Goal: Task Accomplishment & Management: Use online tool/utility

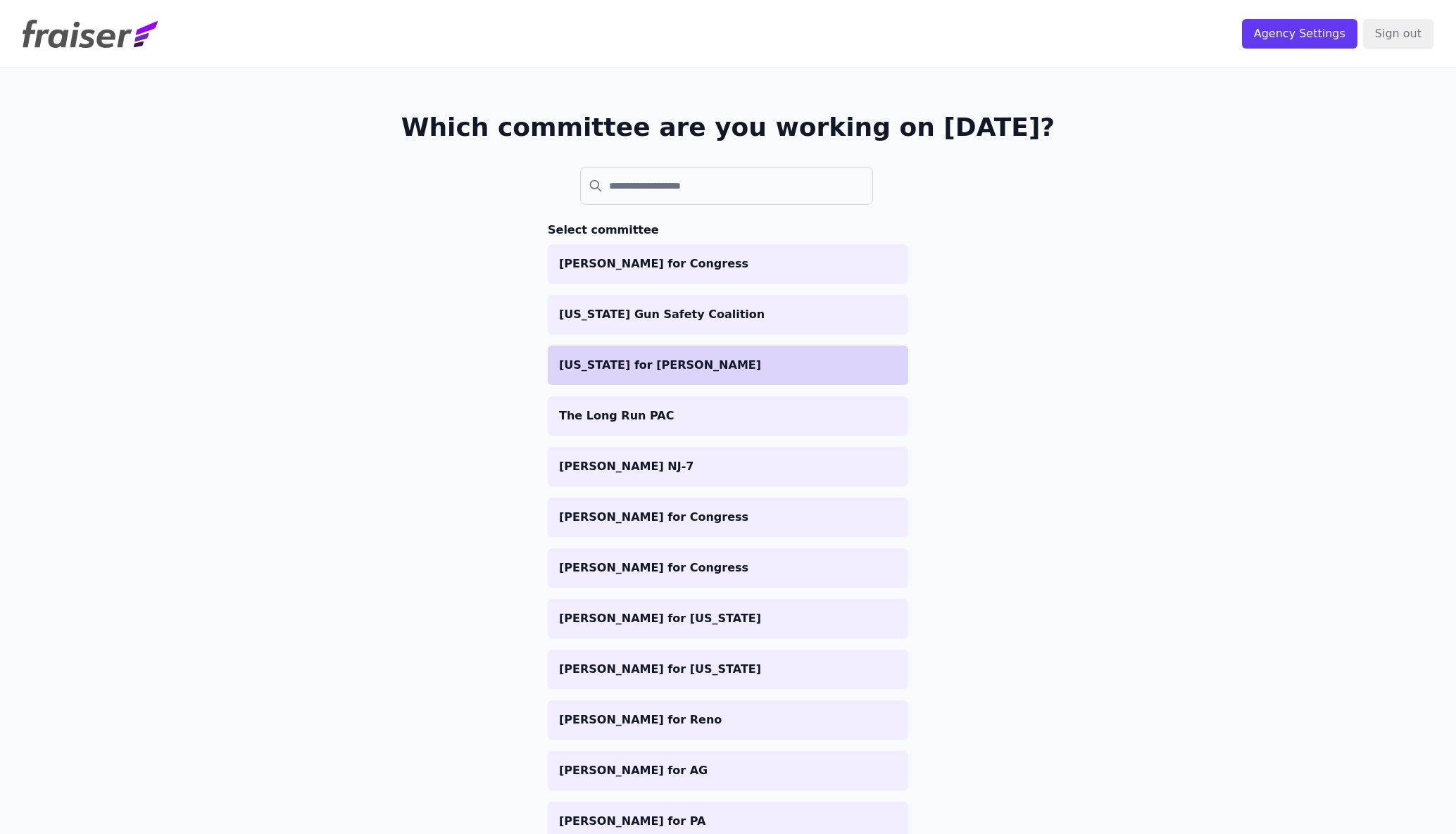
click at [698, 353] on li "[US_STATE] for [PERSON_NAME]" at bounding box center [728, 365] width 361 height 39
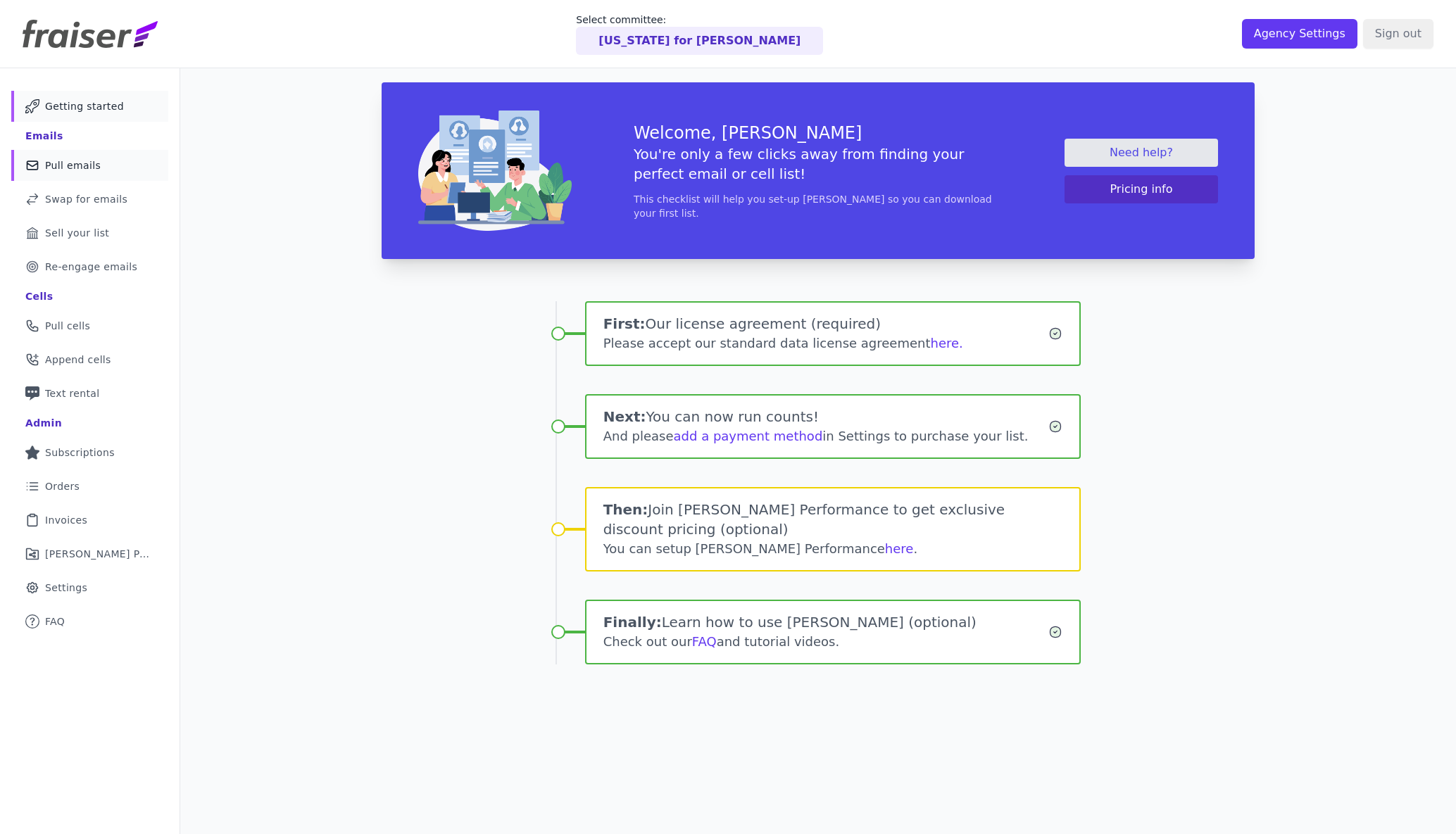
click at [126, 171] on link "Mail Icon Outline of a mail envelope Pull emails" at bounding box center [90, 166] width 157 height 31
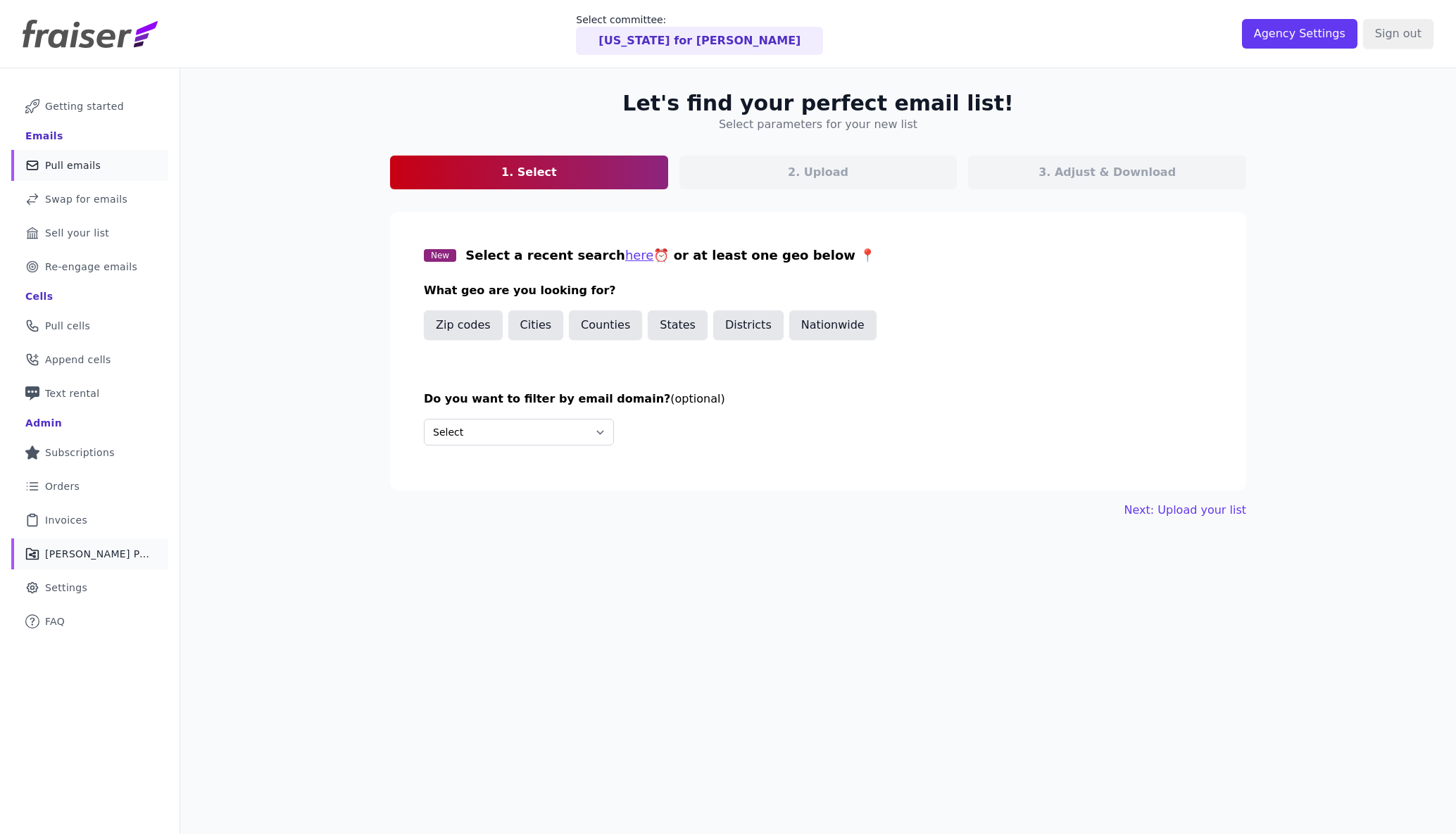
click at [106, 554] on span "[PERSON_NAME] Performance" at bounding box center [98, 554] width 106 height 14
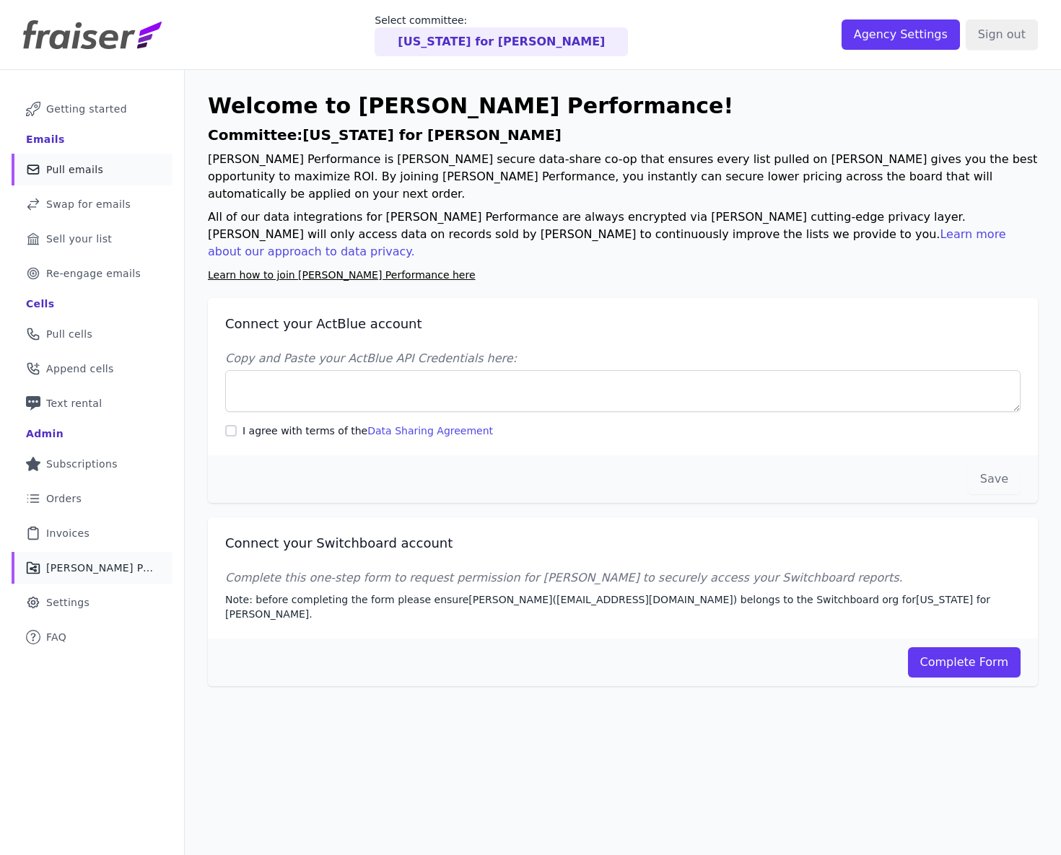
click at [104, 166] on link "Mail Icon Outline of a mail envelope Pull emails" at bounding box center [92, 170] width 161 height 32
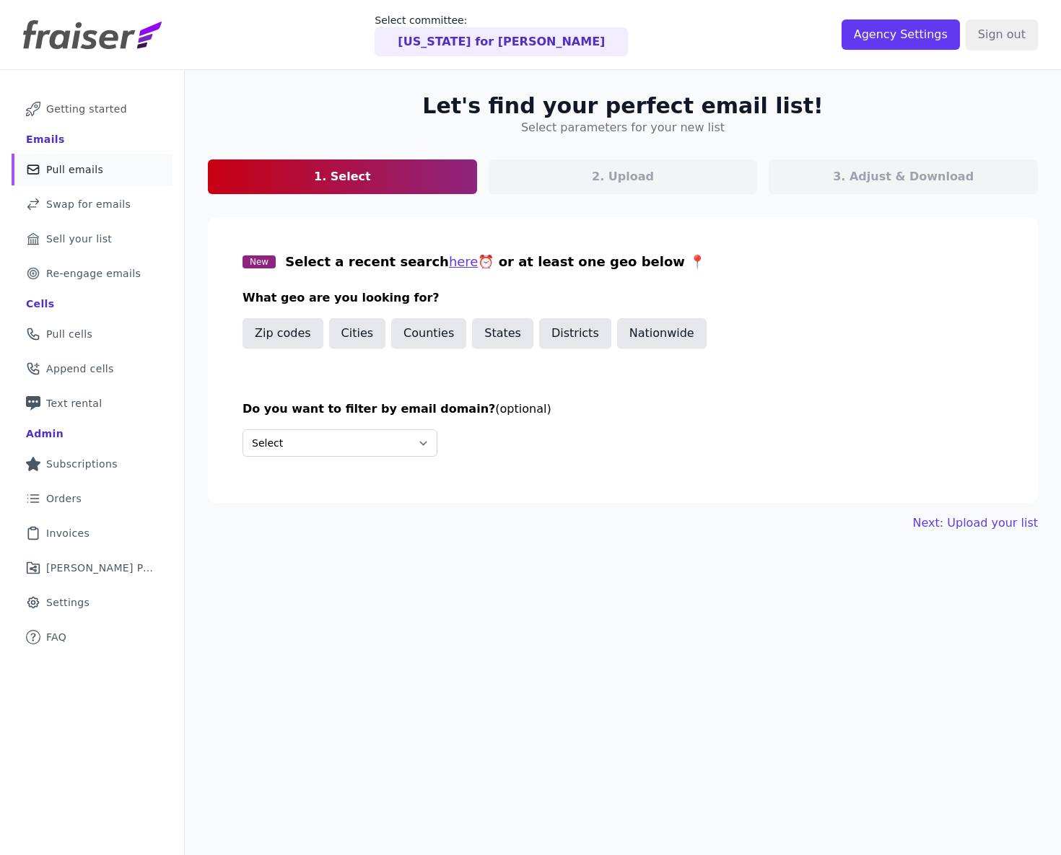
click at [232, 82] on div "Let's find your perfect email list! Select parameters for your new list 1. Sele…" at bounding box center [623, 312] width 876 height 485
